Goal: Task Accomplishment & Management: Manage account settings

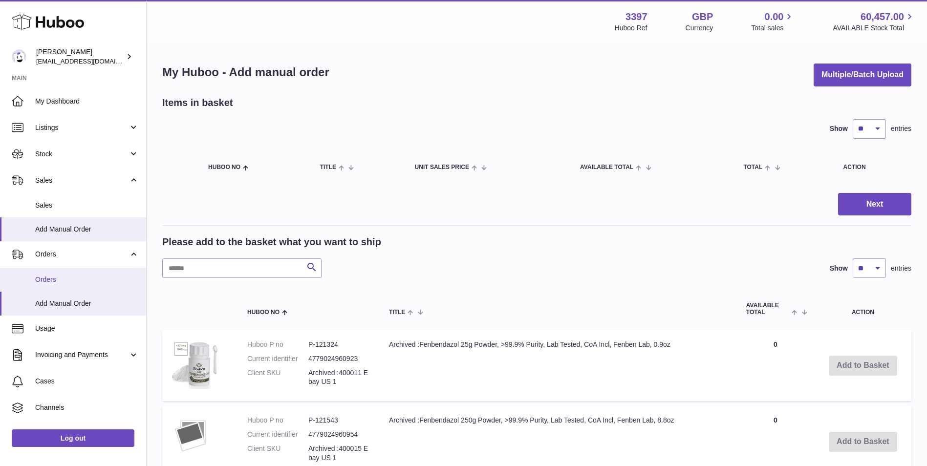
drag, startPoint x: 0, startPoint y: 0, endPoint x: 53, endPoint y: 271, distance: 276.2
click at [53, 271] on link "Orders" at bounding box center [73, 280] width 146 height 24
click at [52, 300] on span "Add Manual Order" at bounding box center [87, 303] width 104 height 9
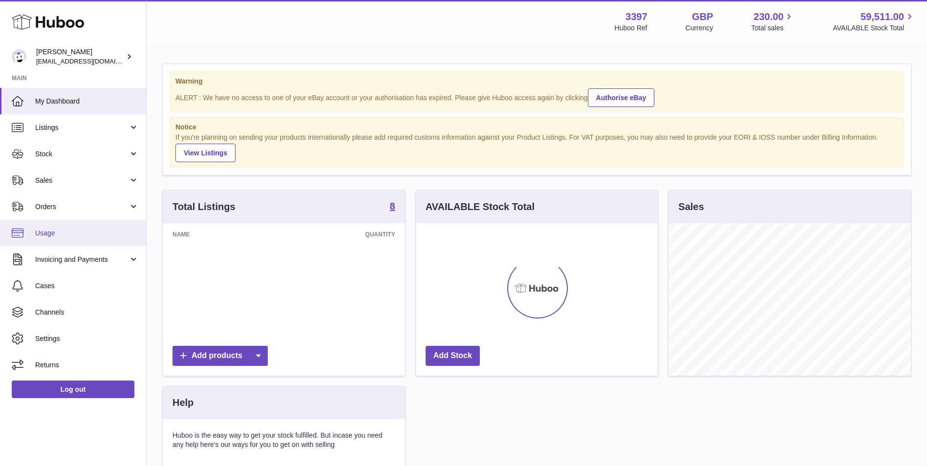
scroll to position [152, 242]
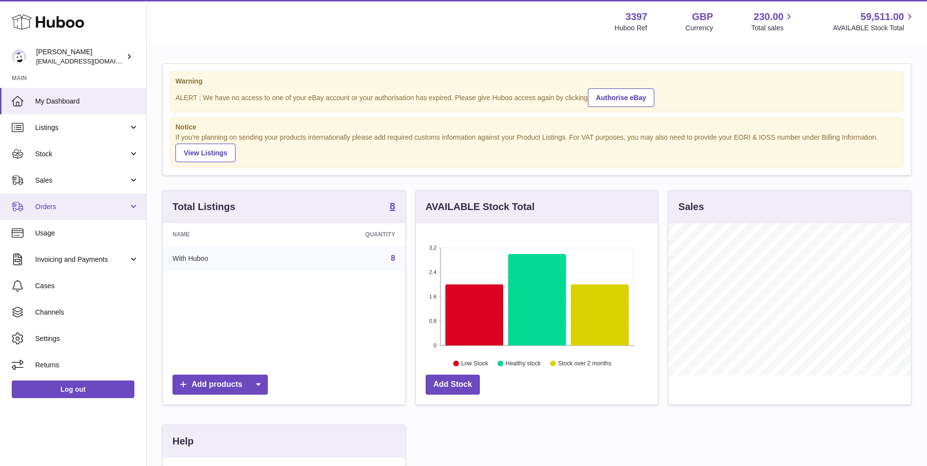
click at [78, 206] on span "Orders" at bounding box center [81, 206] width 93 height 9
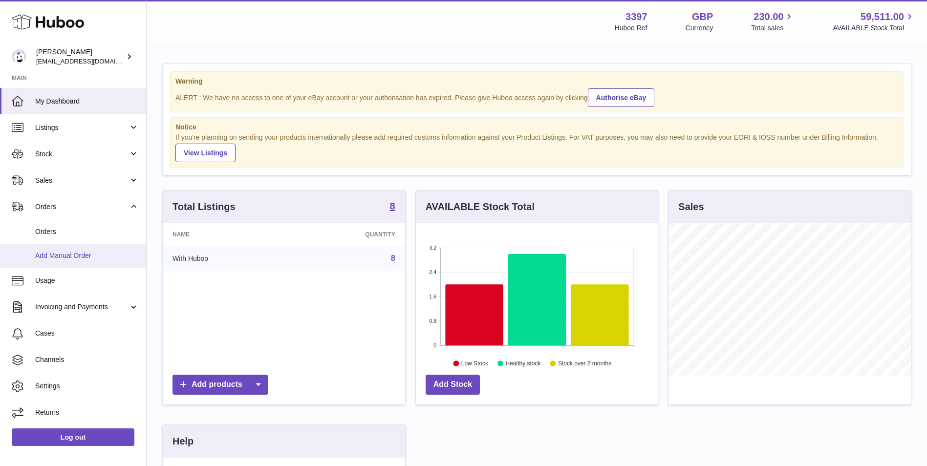
click at [63, 255] on span "Add Manual Order" at bounding box center [87, 255] width 104 height 9
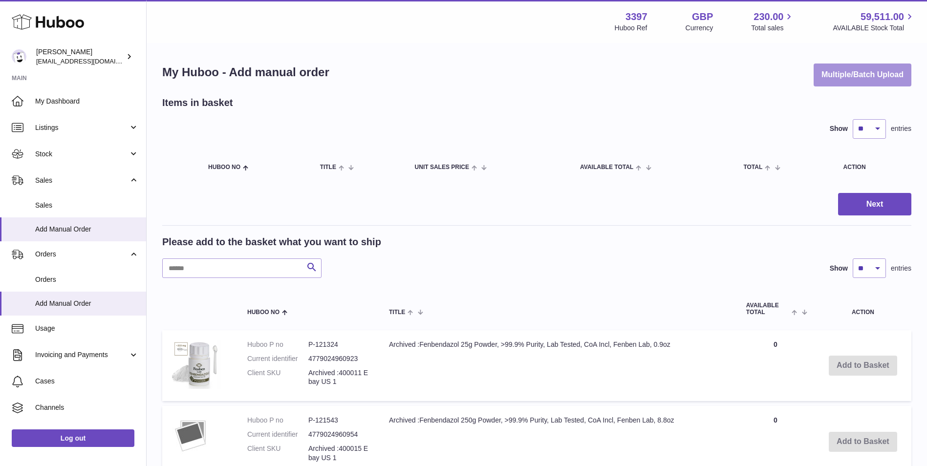
click at [883, 71] on button "Multiple/Batch Upload" at bounding box center [862, 74] width 98 height 23
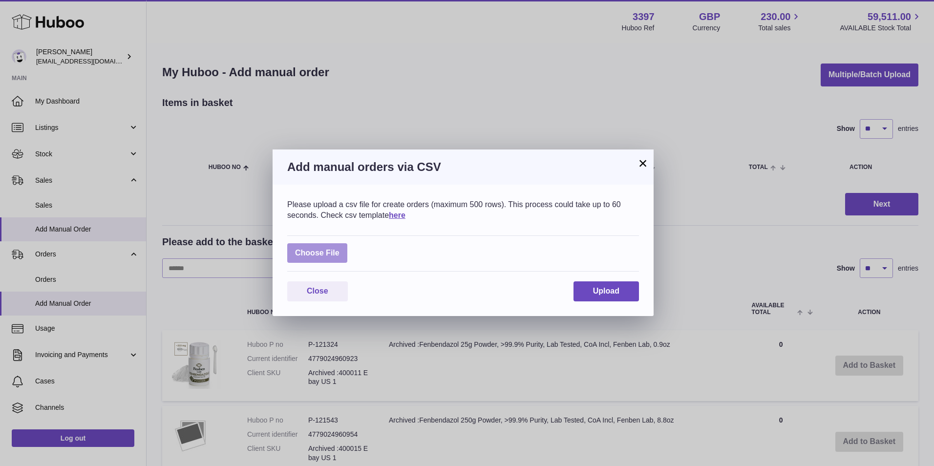
click at [313, 250] on label at bounding box center [317, 253] width 60 height 20
click at [339, 249] on input "file" at bounding box center [339, 248] width 0 height 0
type input "**********"
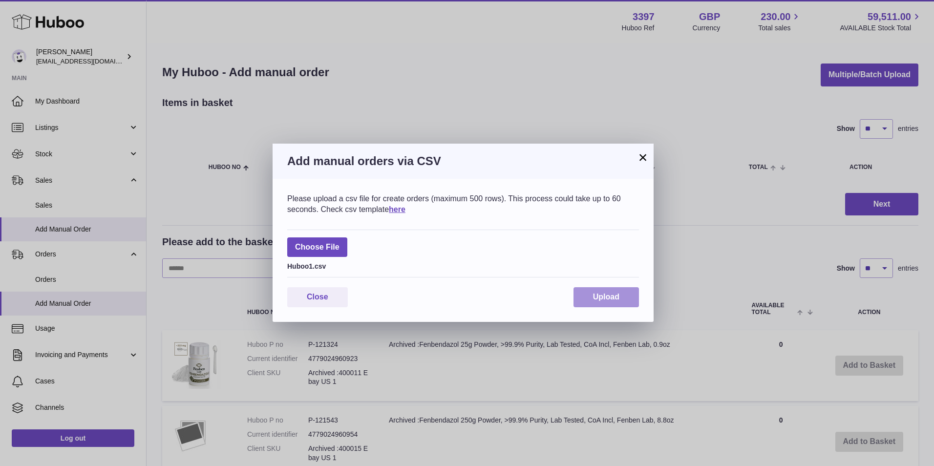
click at [629, 301] on button "Upload" at bounding box center [605, 297] width 65 height 20
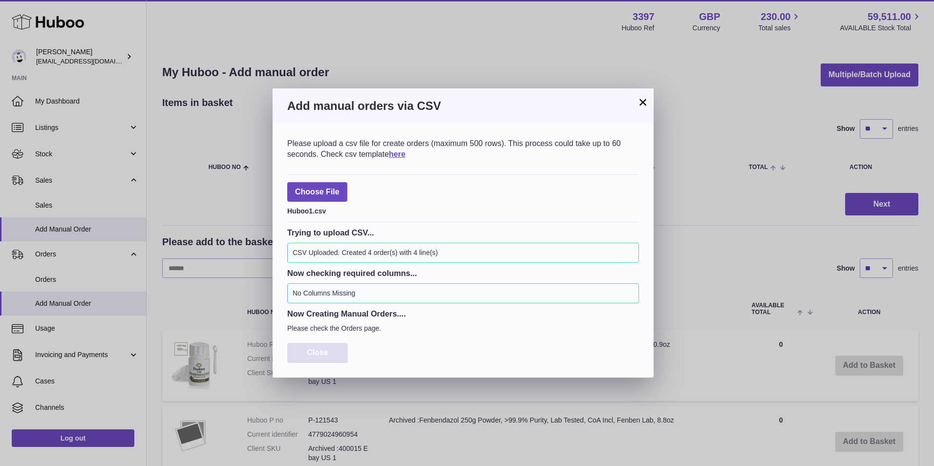
click at [325, 354] on span "Close" at bounding box center [317, 352] width 21 height 8
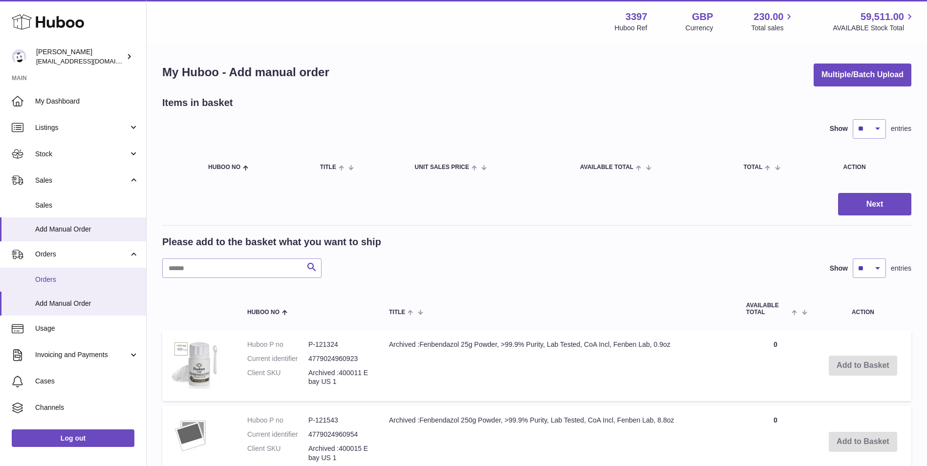
click at [109, 275] on span "Orders" at bounding box center [87, 279] width 104 height 9
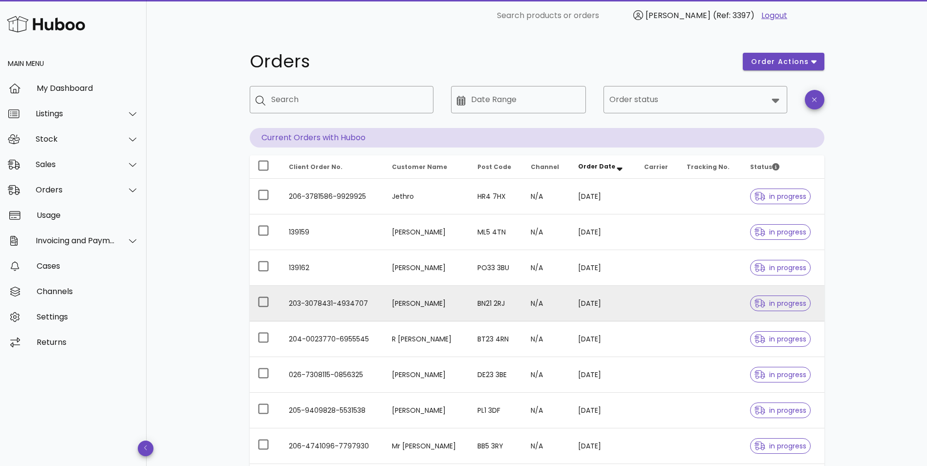
click at [370, 304] on td "203-3078431-4934707" at bounding box center [332, 304] width 103 height 36
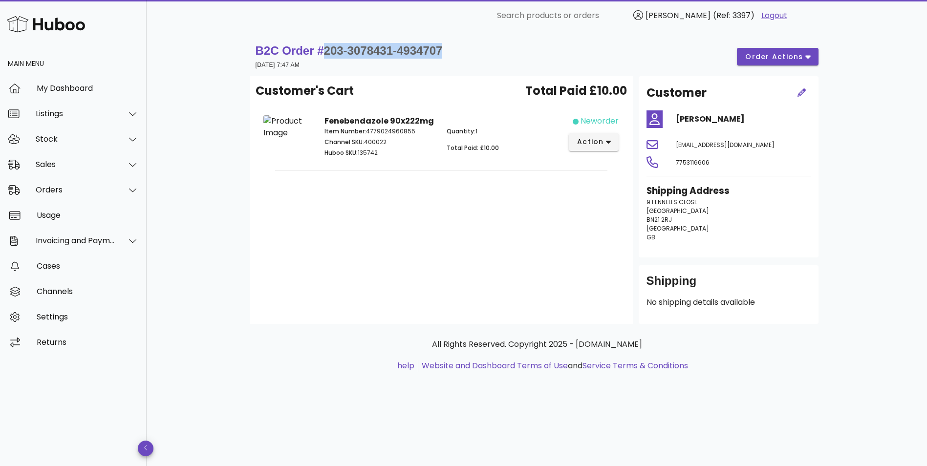
drag, startPoint x: 450, startPoint y: 50, endPoint x: 321, endPoint y: 53, distance: 128.5
click at [321, 53] on div "B2C Order # 203-3078431-4934707 24 August 2025 at 7:47 AM order actions" at bounding box center [536, 56] width 563 height 27
copy span "203-3078431-4934707"
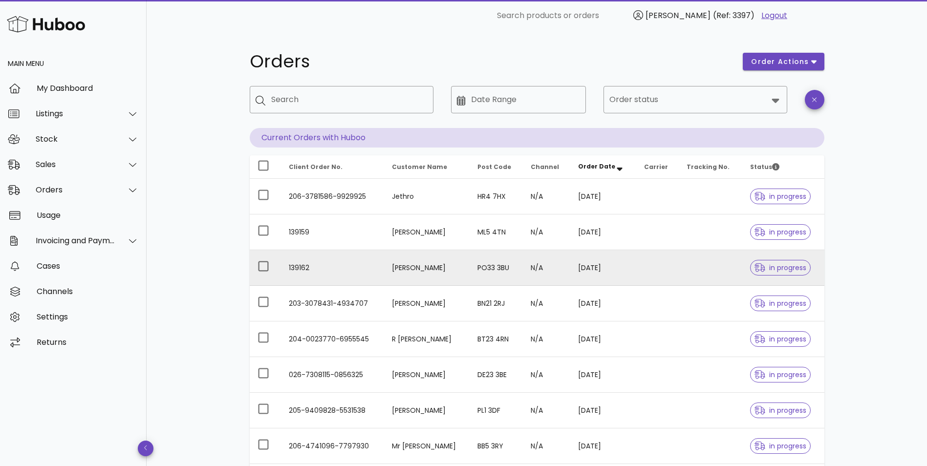
click at [324, 269] on td "139162" at bounding box center [332, 268] width 103 height 36
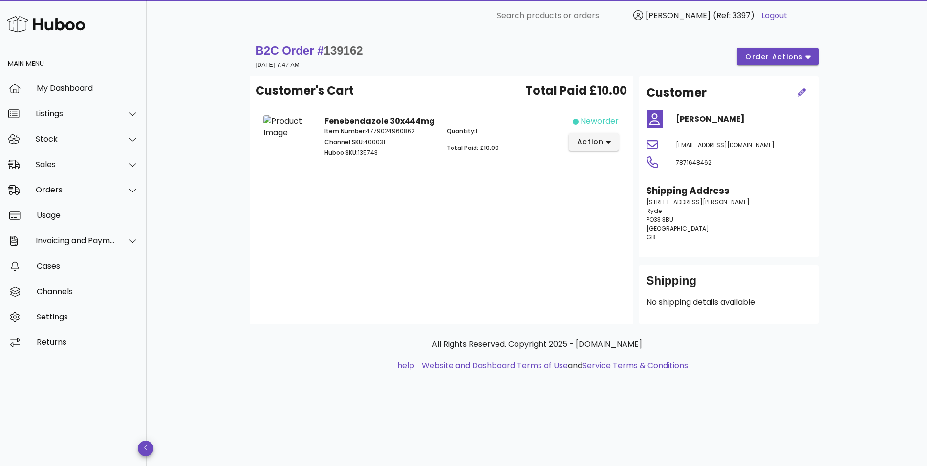
click at [340, 55] on span "139162" at bounding box center [343, 50] width 39 height 13
copy span "139162"
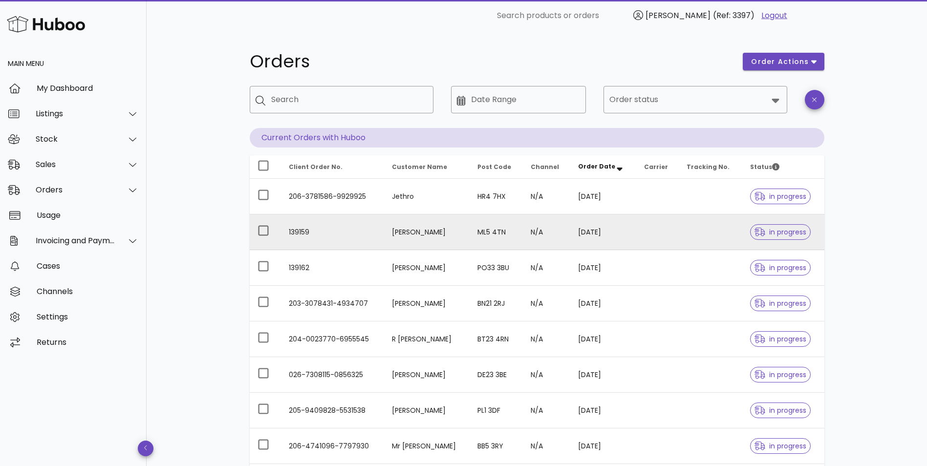
click at [310, 232] on td "139159" at bounding box center [332, 232] width 103 height 36
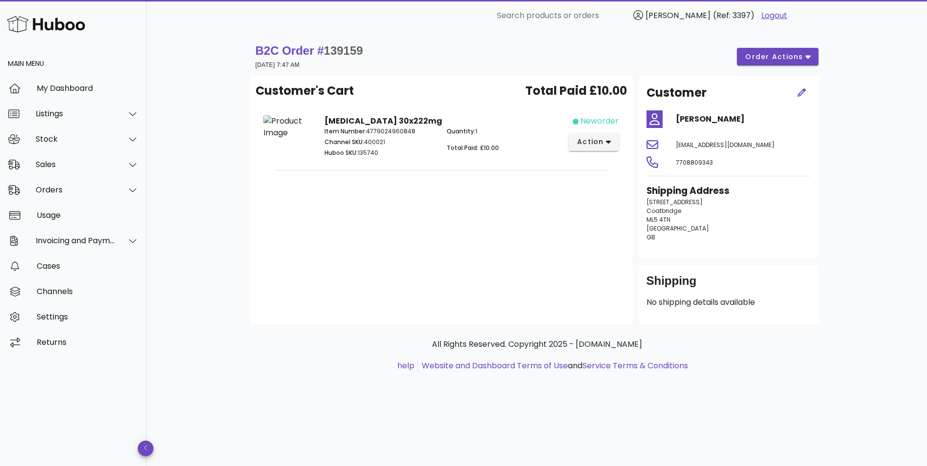
click at [350, 45] on span "139159" at bounding box center [343, 50] width 39 height 13
copy span "139159"
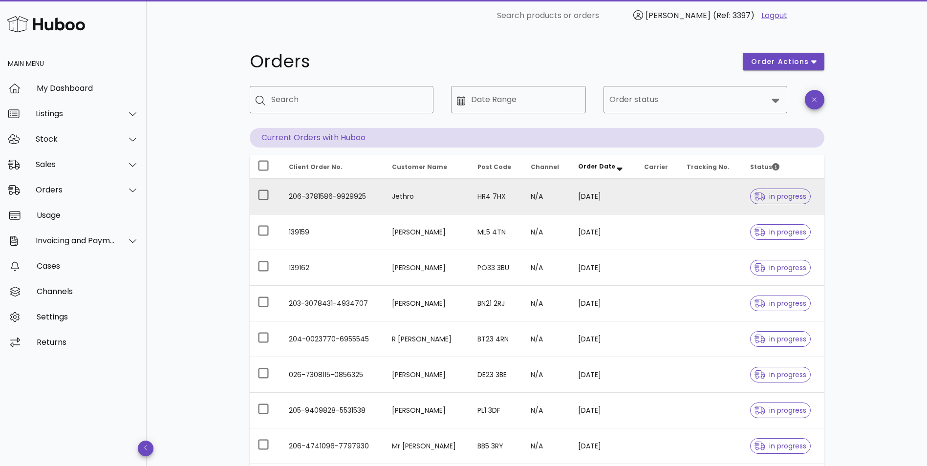
click at [332, 202] on td "206-3781586-9929925" at bounding box center [332, 197] width 103 height 36
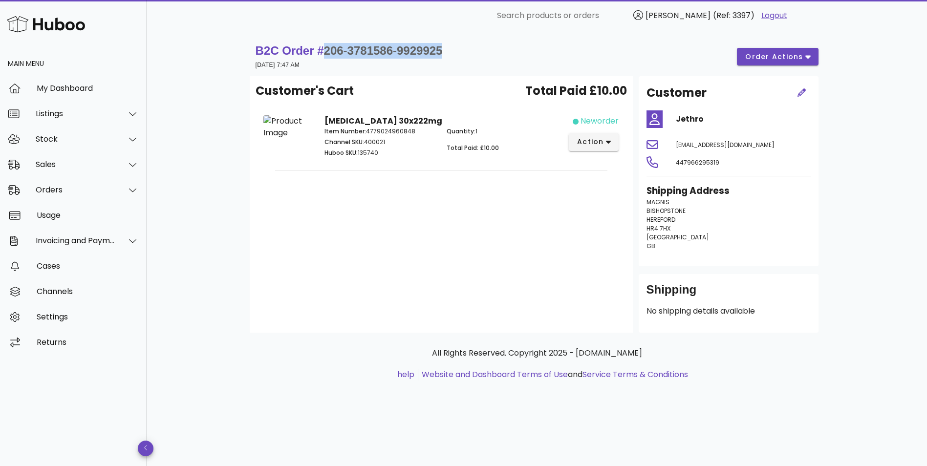
drag, startPoint x: 453, startPoint y: 47, endPoint x: 325, endPoint y: 56, distance: 128.3
click at [325, 56] on div "B2C Order # 206-3781586-9929925 24 August 2025 at 7:47 AM order actions" at bounding box center [536, 56] width 563 height 27
copy span "206-3781586-9929925"
